Goal: Transaction & Acquisition: Obtain resource

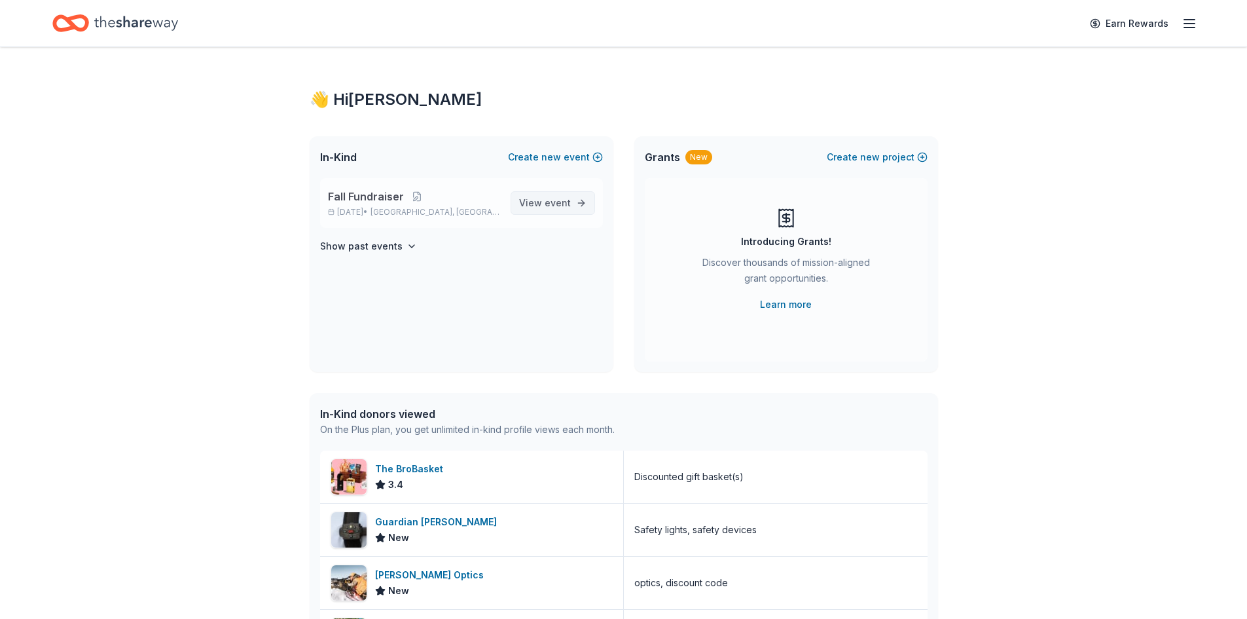
click at [563, 204] on span "event" at bounding box center [558, 202] width 26 height 11
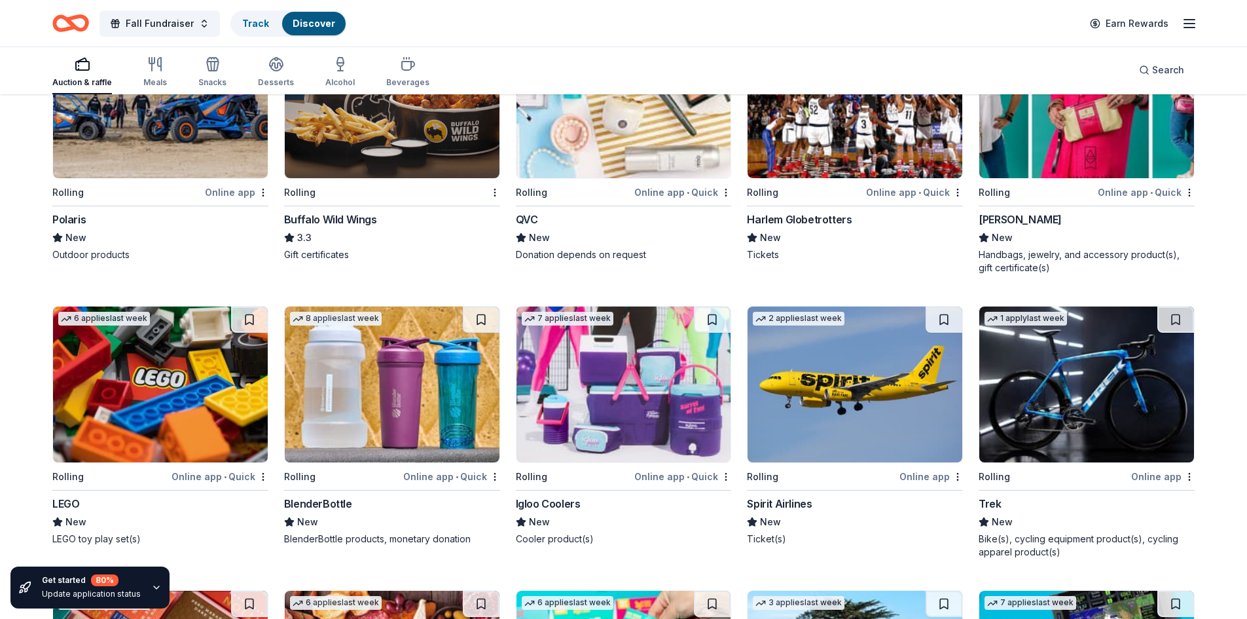
scroll to position [8623, 0]
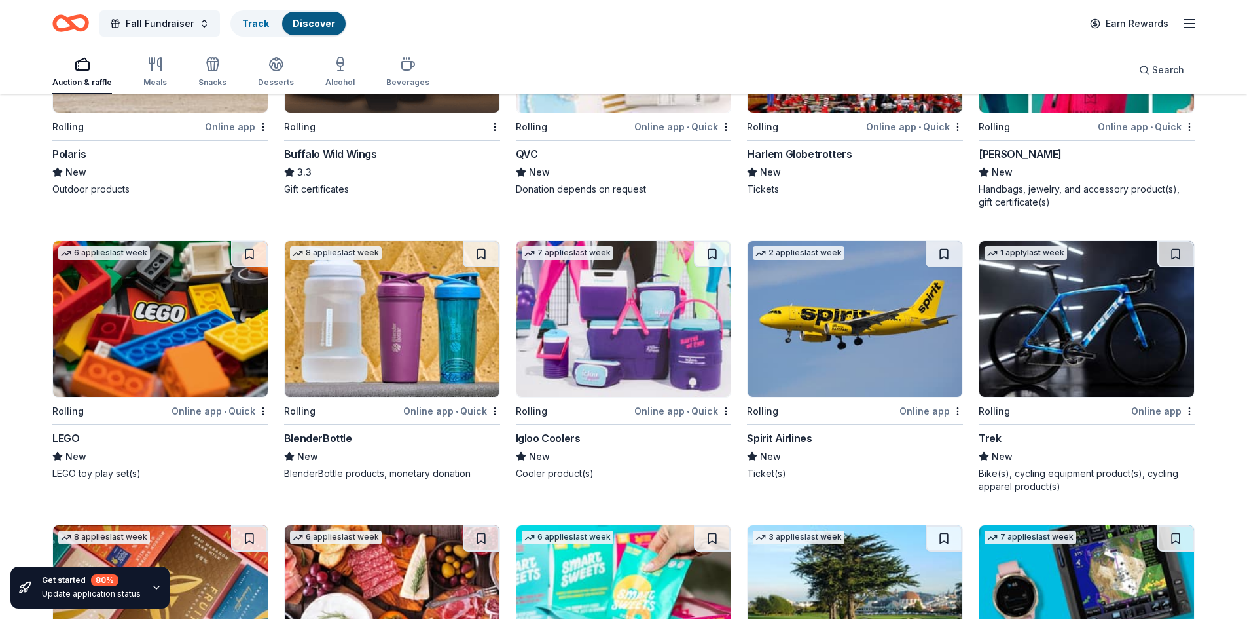
click at [581, 373] on img at bounding box center [623, 319] width 215 height 156
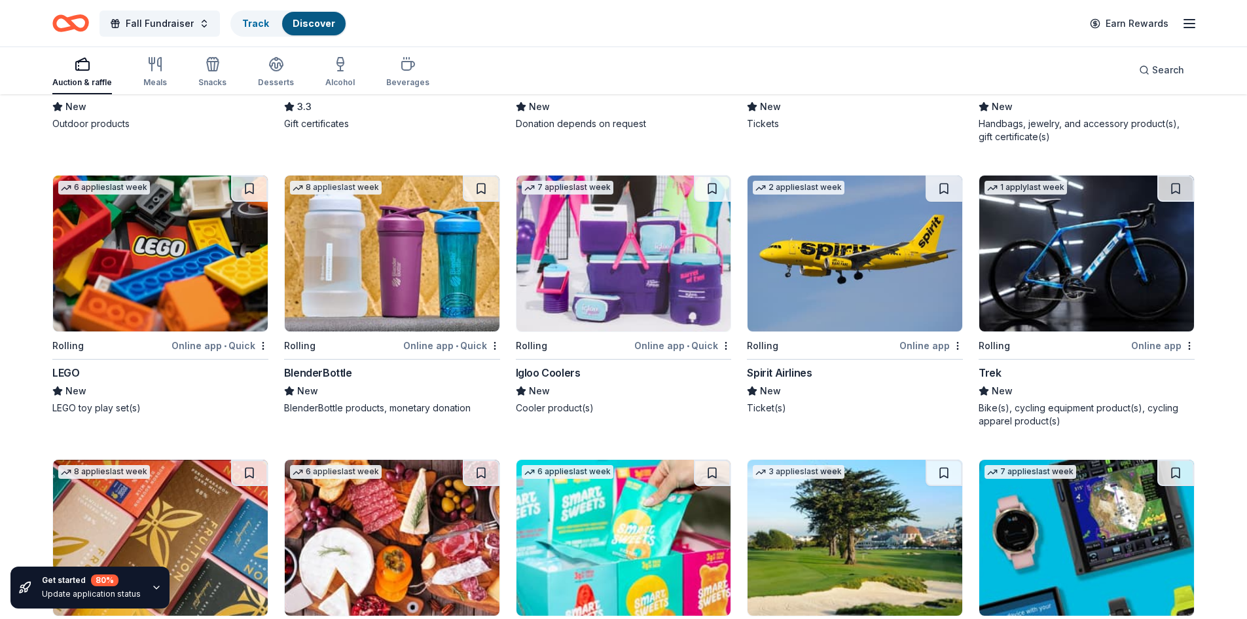
click at [820, 293] on img at bounding box center [854, 253] width 215 height 156
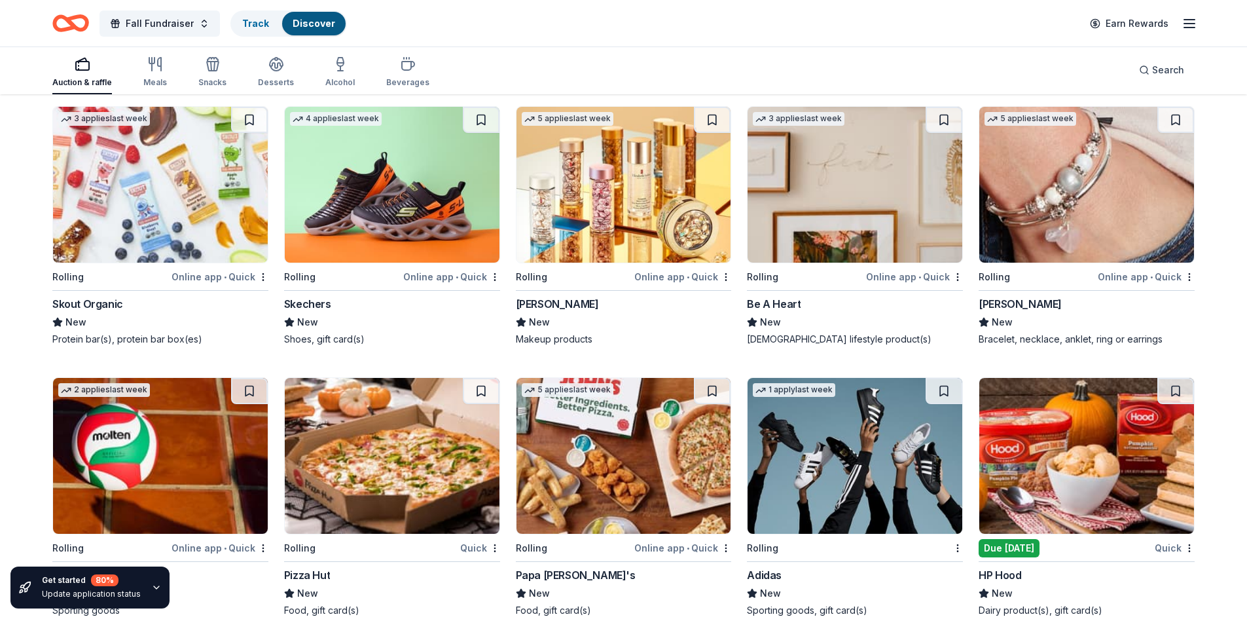
scroll to position [10434, 0]
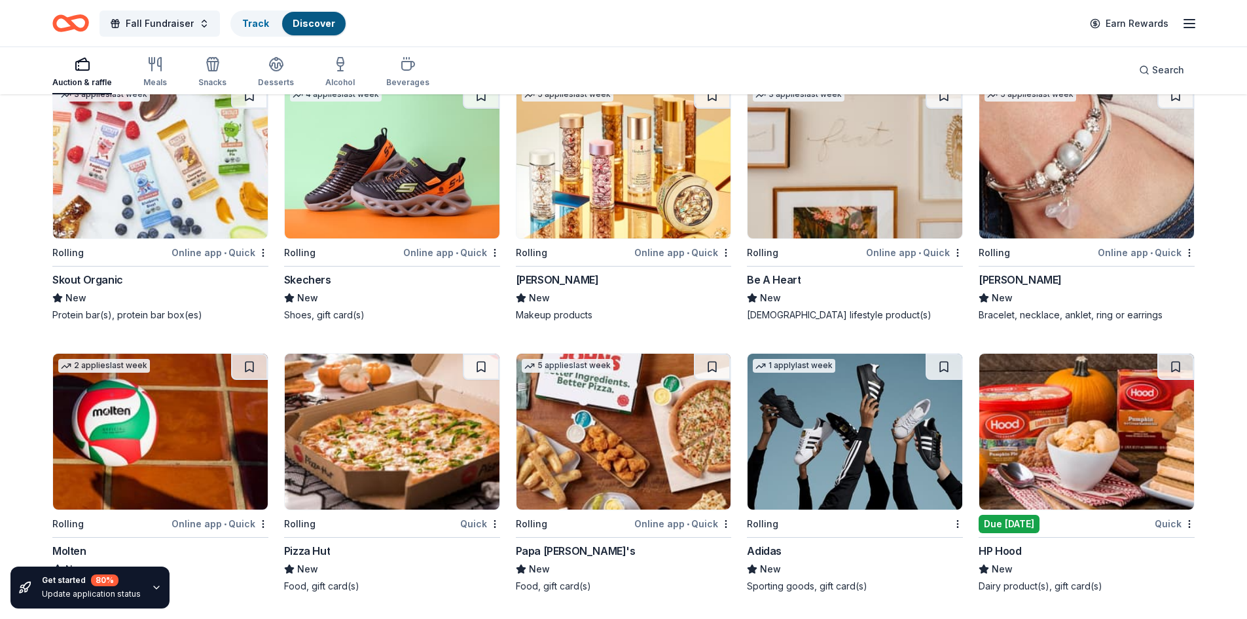
click at [151, 583] on icon "button" at bounding box center [156, 587] width 10 height 10
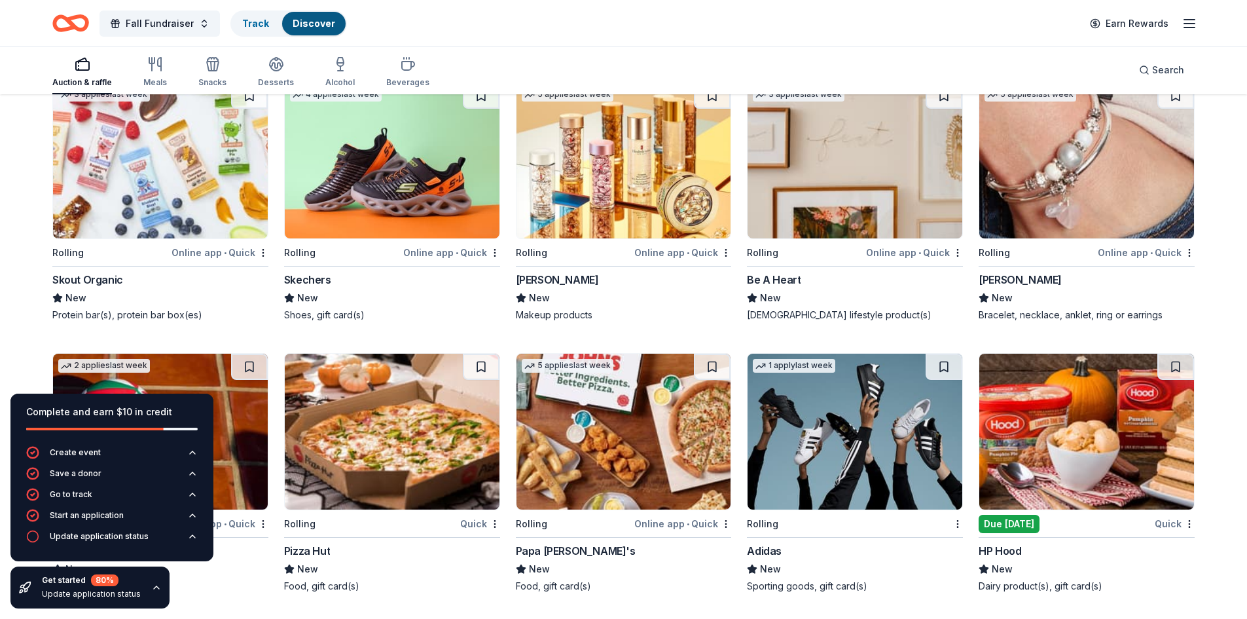
click at [88, 583] on div "Get started 80 %" at bounding box center [91, 580] width 99 height 12
click at [82, 590] on div "Update application status" at bounding box center [91, 593] width 99 height 10
click at [83, 596] on div "Update application status" at bounding box center [91, 593] width 99 height 10
click at [79, 571] on div "Get started 80 % Update application status" at bounding box center [89, 587] width 159 height 42
click at [153, 583] on icon "button" at bounding box center [156, 587] width 10 height 10
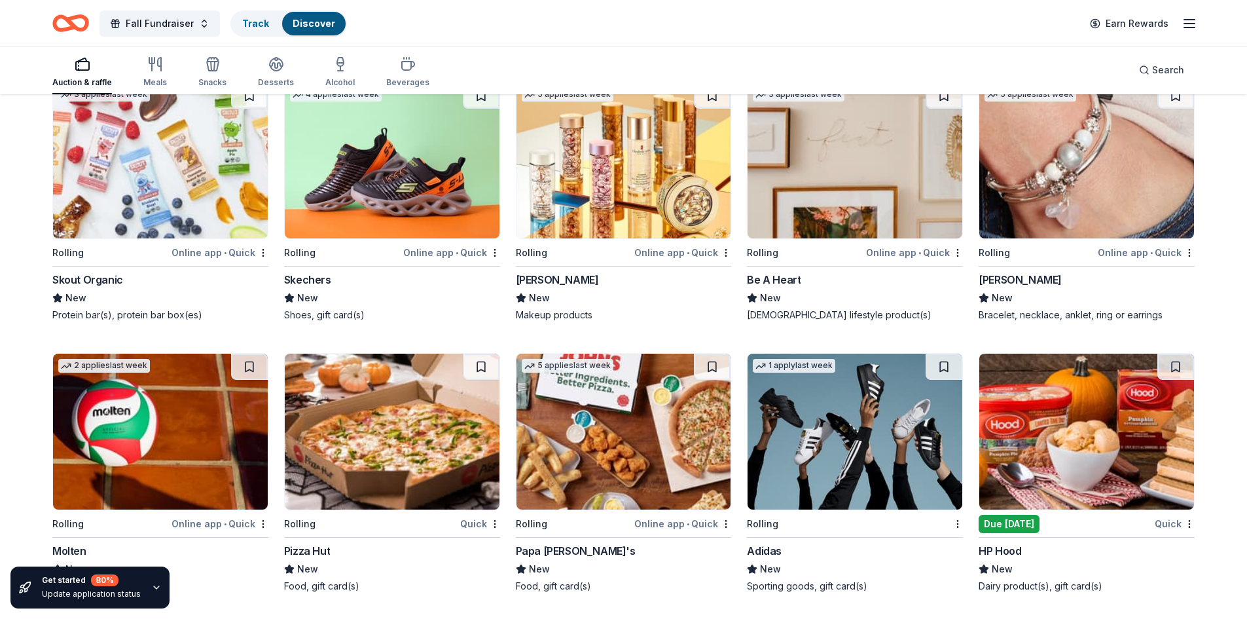
click at [84, 81] on div "Auction & raffle" at bounding box center [82, 82] width 60 height 10
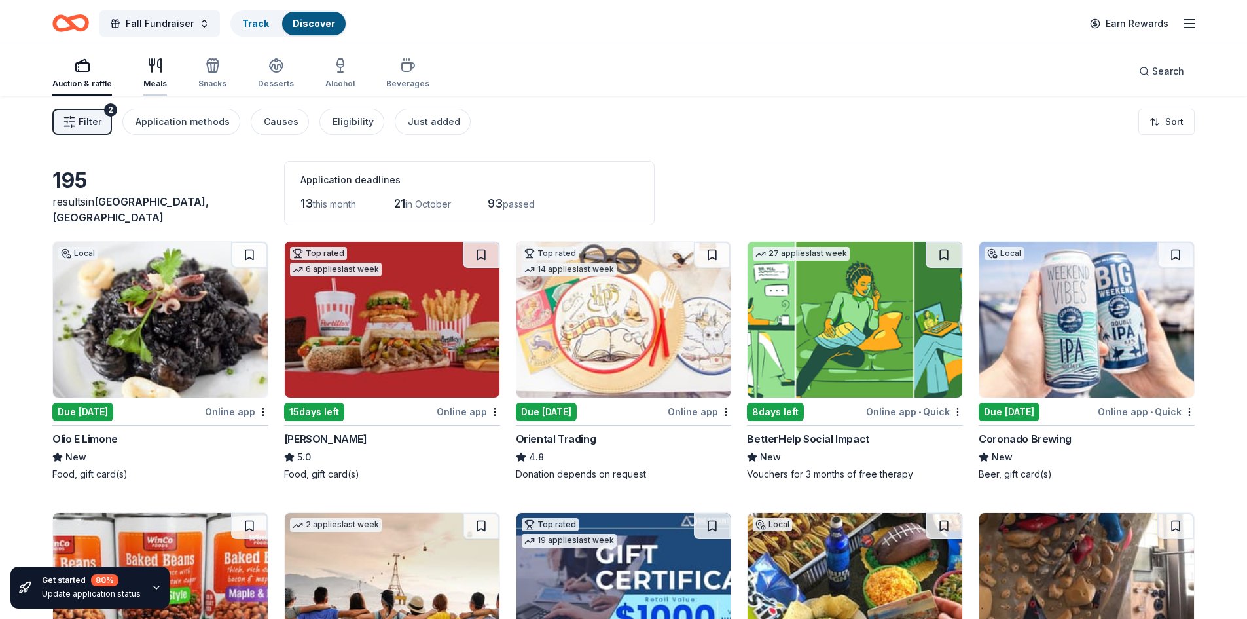
click at [152, 67] on icon "button" at bounding box center [152, 65] width 0 height 13
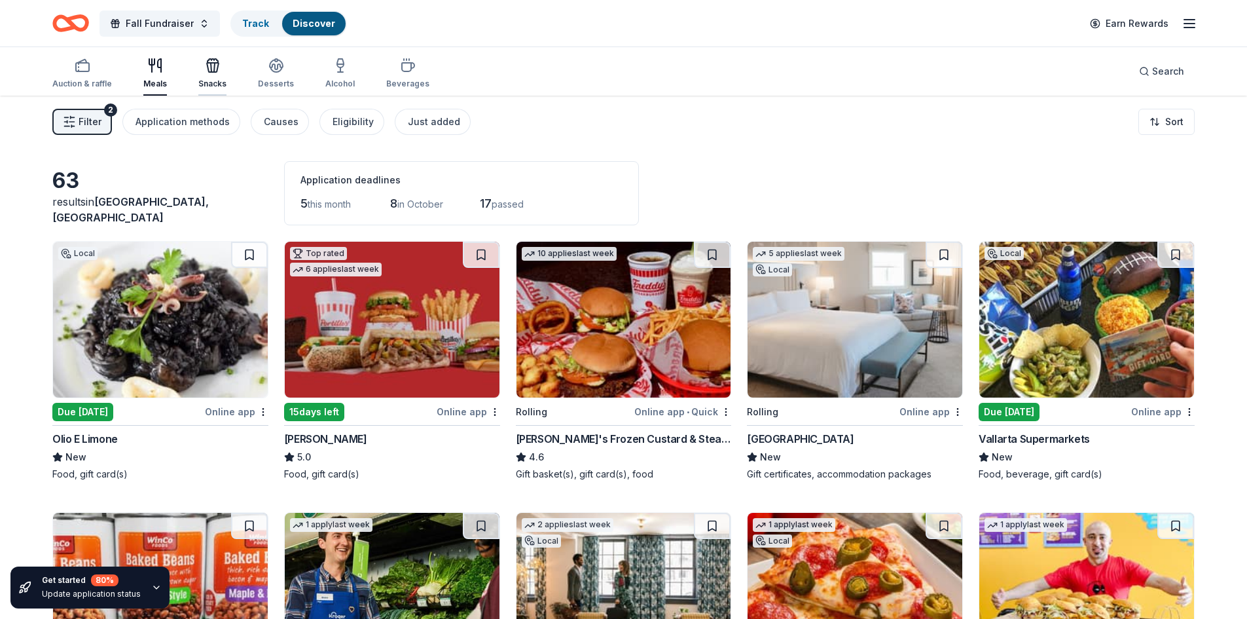
click at [219, 75] on div "Snacks" at bounding box center [212, 73] width 28 height 31
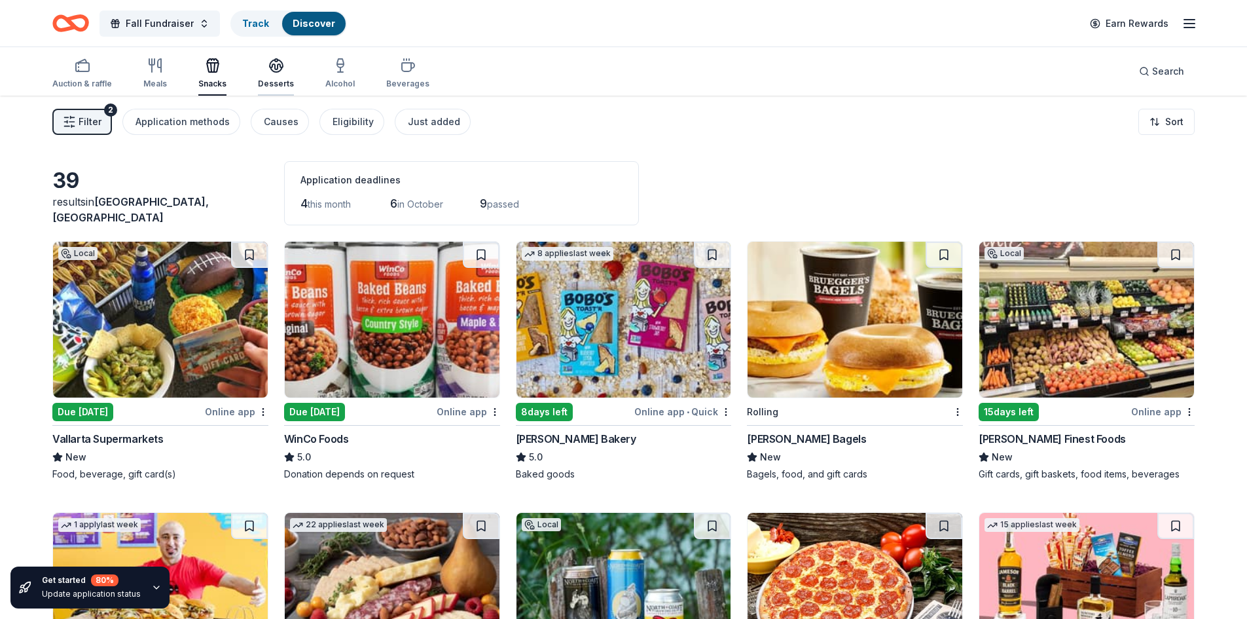
click at [273, 77] on div "Desserts" at bounding box center [276, 73] width 36 height 31
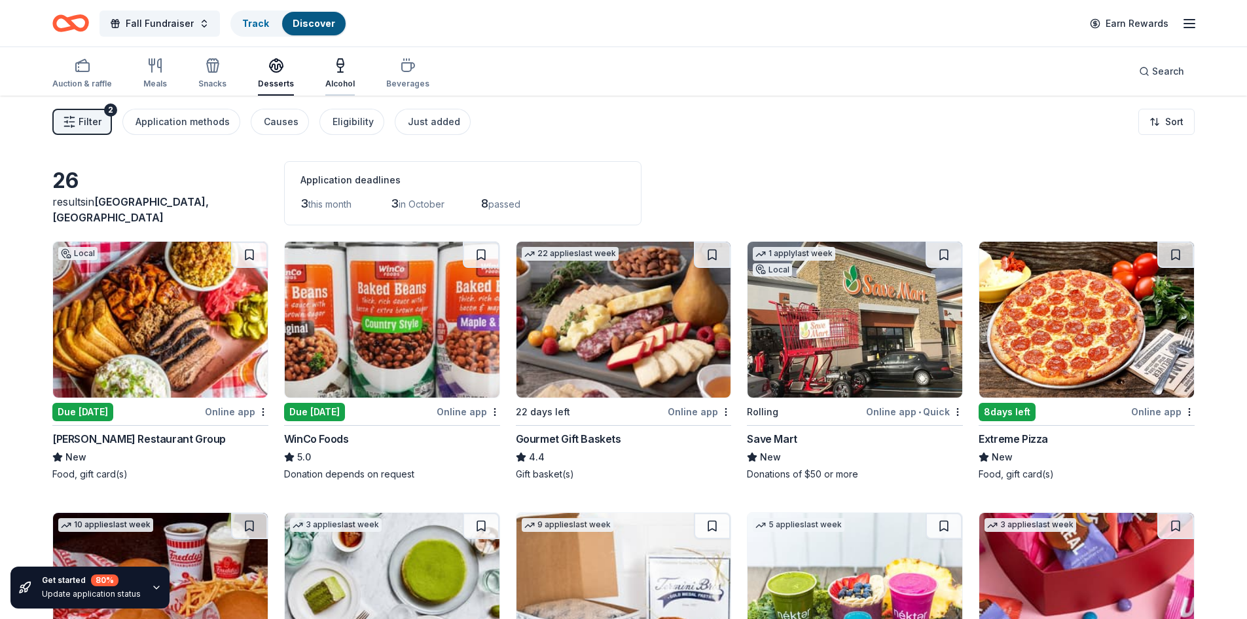
click at [329, 86] on div "Alcohol" at bounding box center [339, 84] width 29 height 10
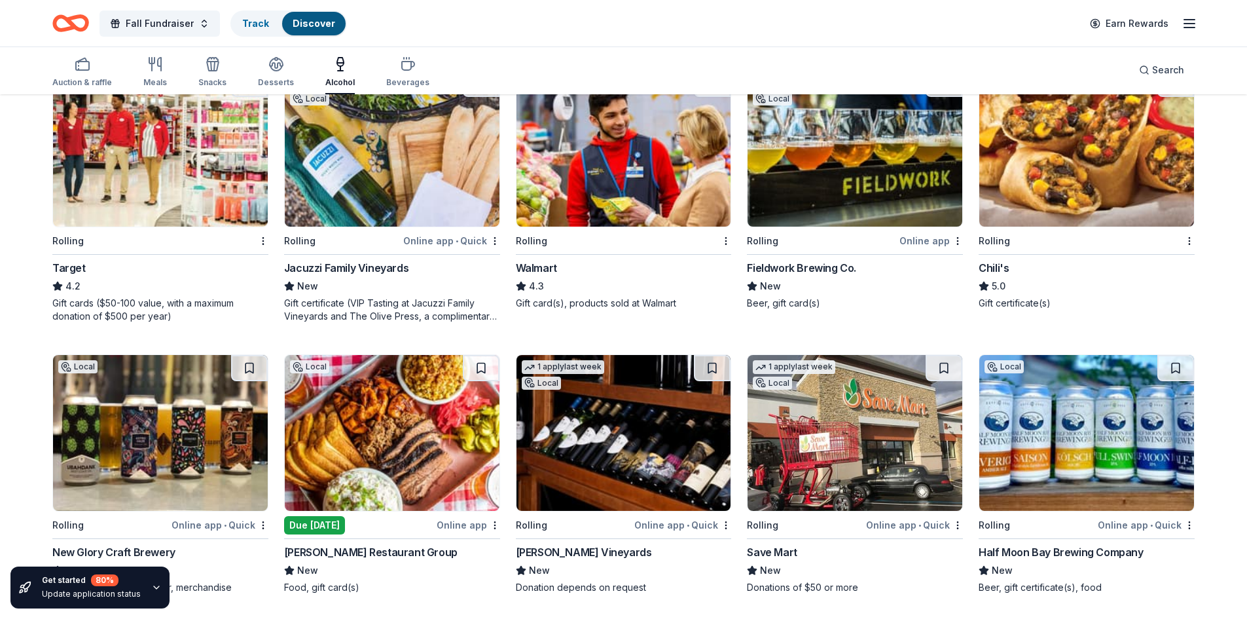
scroll to position [740, 0]
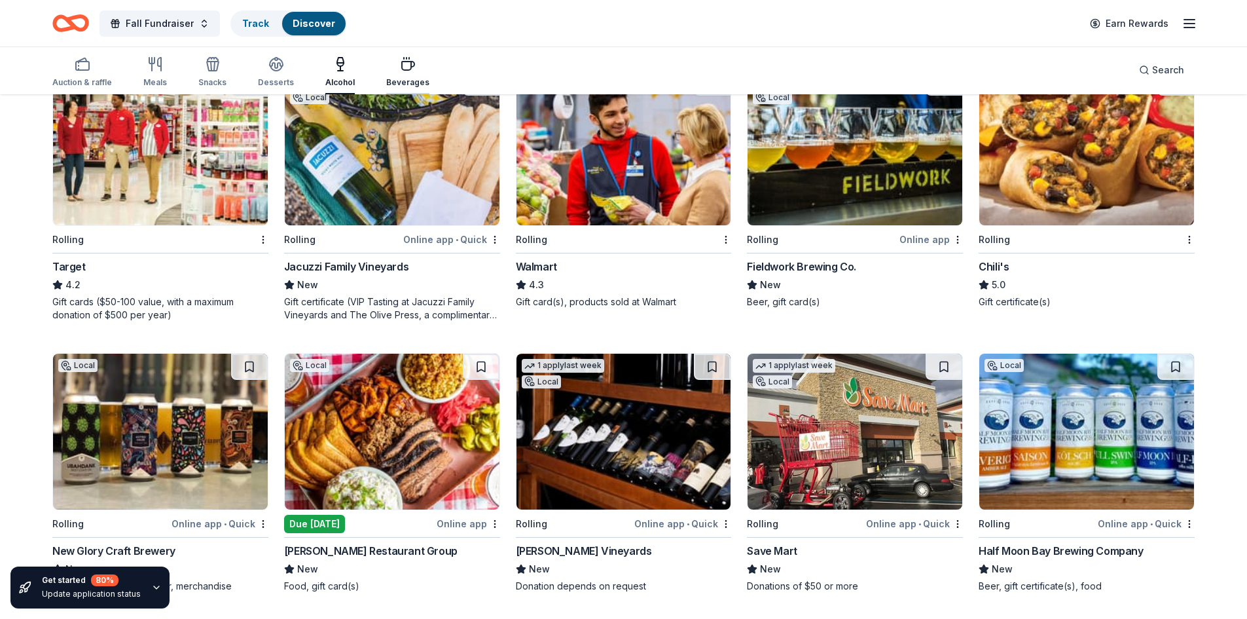
click at [404, 70] on icon "button" at bounding box center [408, 66] width 12 height 9
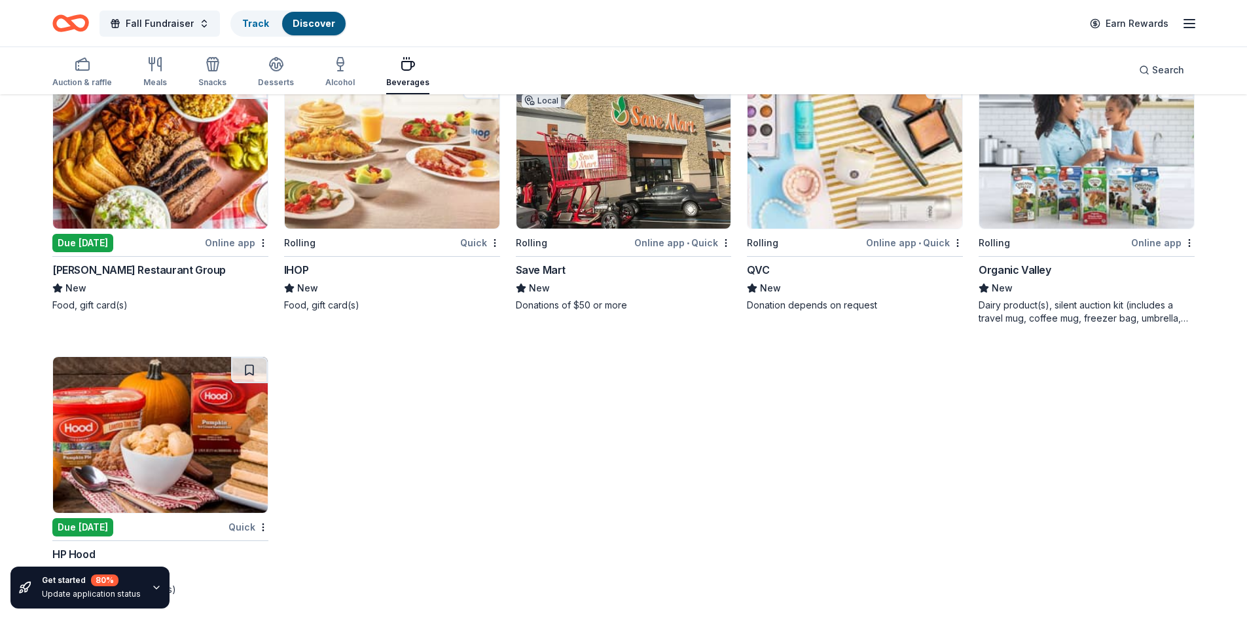
scroll to position [1011, 0]
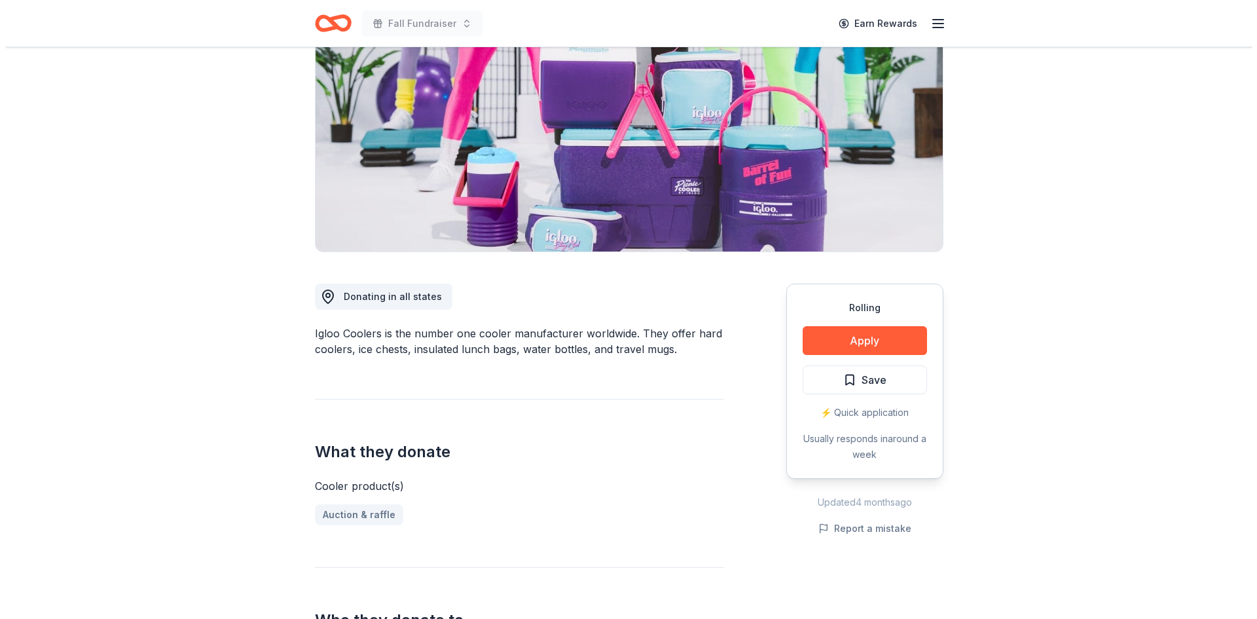
scroll to position [262, 0]
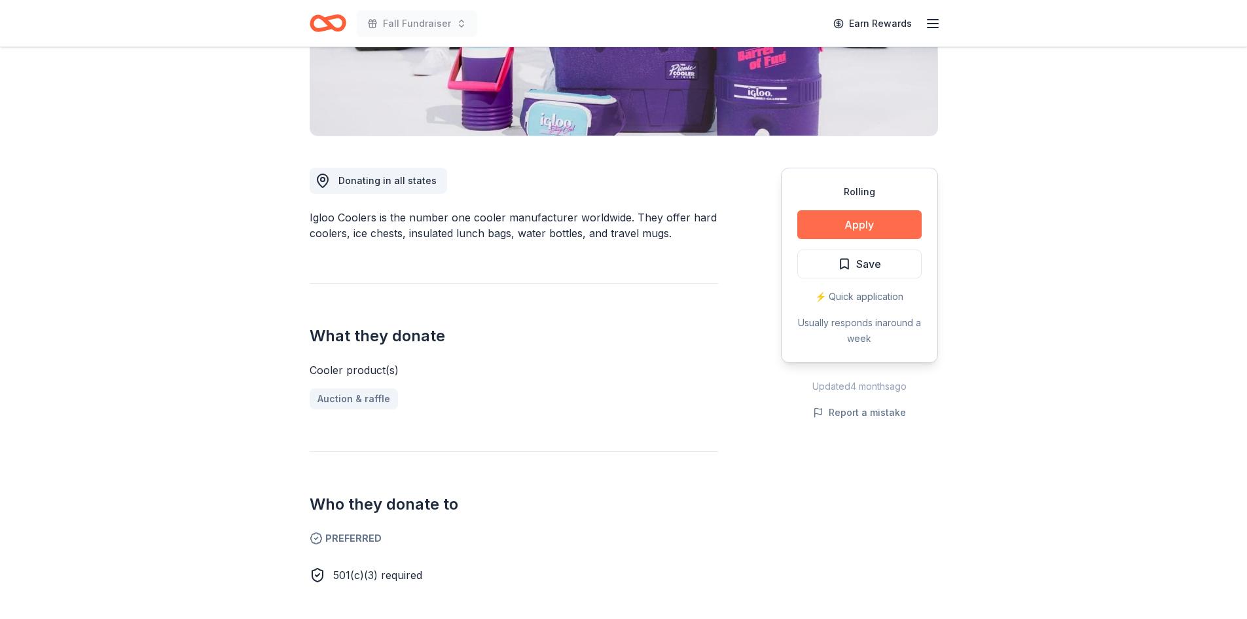
click at [844, 228] on button "Apply" at bounding box center [859, 224] width 124 height 29
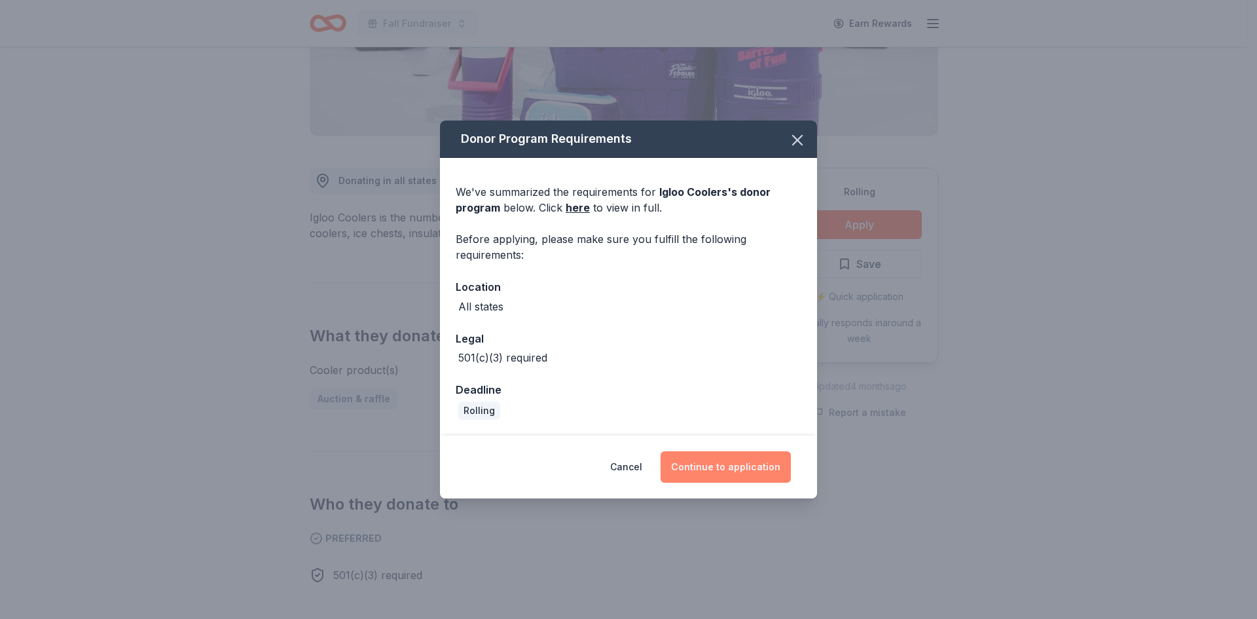
click at [736, 474] on button "Continue to application" at bounding box center [725, 466] width 130 height 31
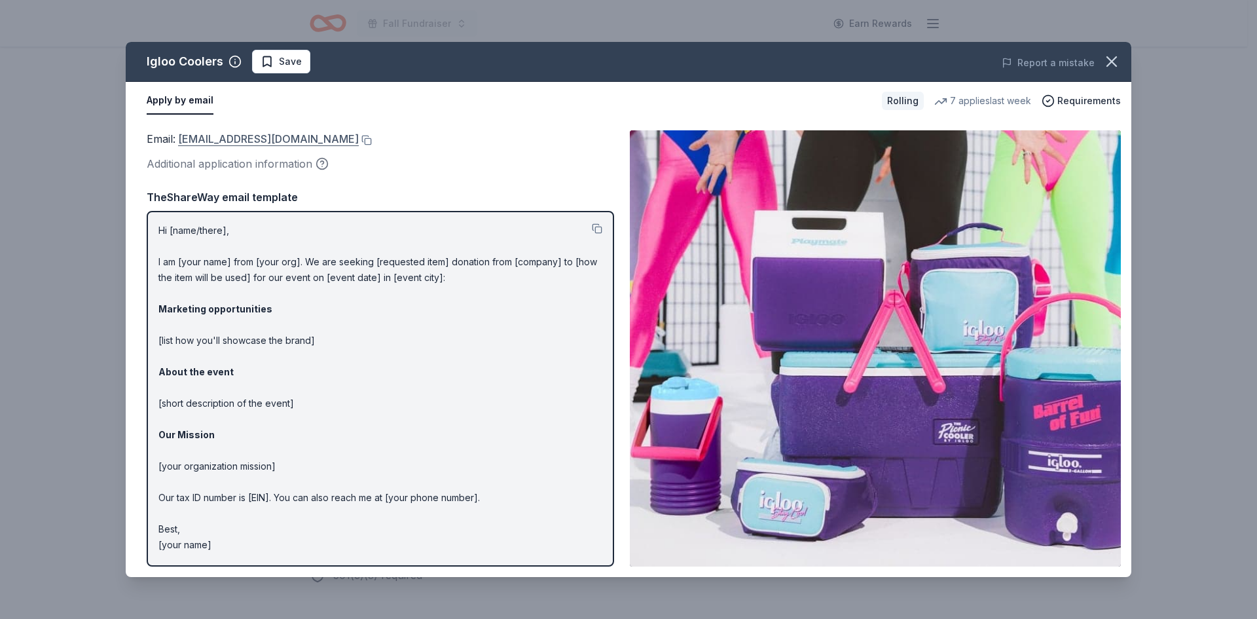
click at [240, 141] on link "donations@igloocorp.com" at bounding box center [268, 138] width 181 height 17
click at [245, 136] on link "donations@igloocorp.com" at bounding box center [268, 138] width 181 height 17
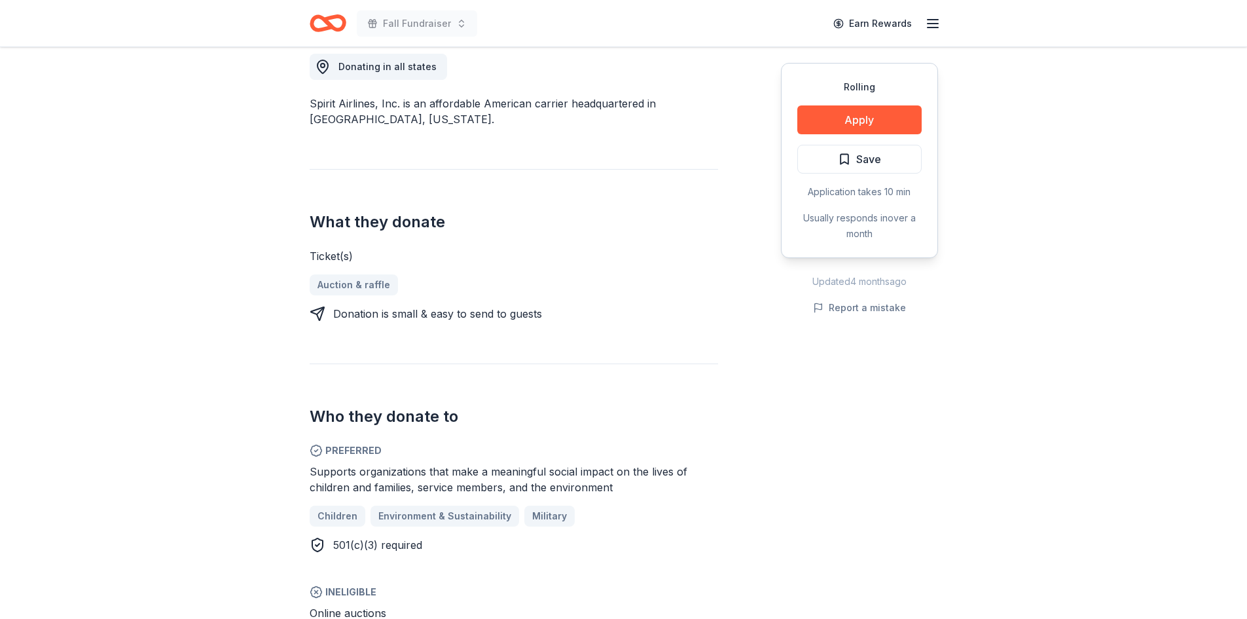
scroll to position [262, 0]
